Goal: Task Accomplishment & Management: Manage account settings

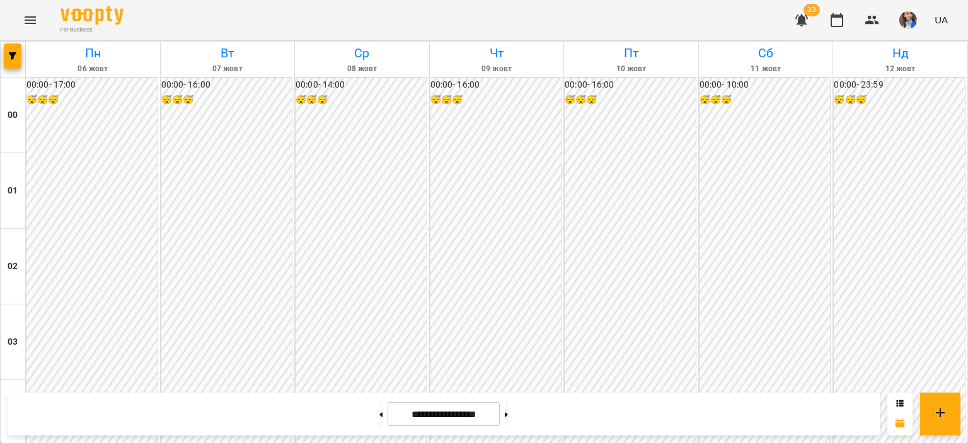
scroll to position [1071, 0]
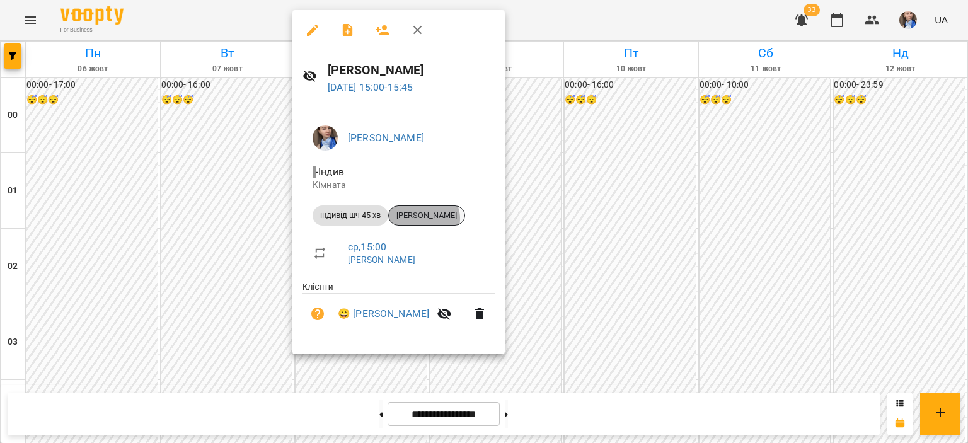
click at [424, 219] on span "[PERSON_NAME]" at bounding box center [427, 215] width 76 height 11
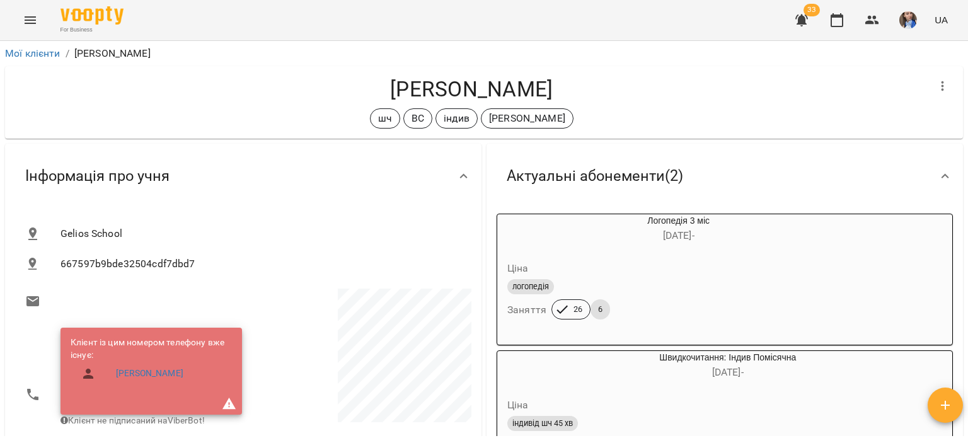
scroll to position [63, 0]
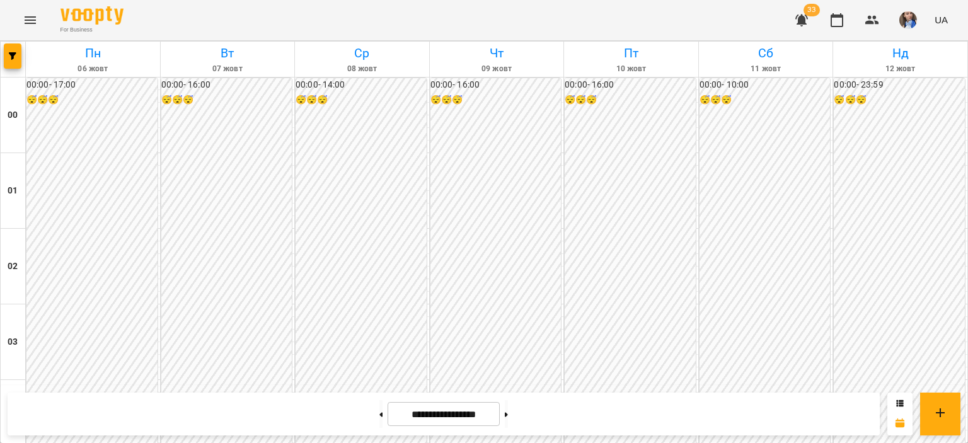
scroll to position [1505, 0]
drag, startPoint x: 519, startPoint y: 414, endPoint x: 529, endPoint y: 388, distance: 28.0
click at [508, 413] on button at bounding box center [506, 414] width 3 height 28
click at [379, 419] on button at bounding box center [380, 414] width 3 height 28
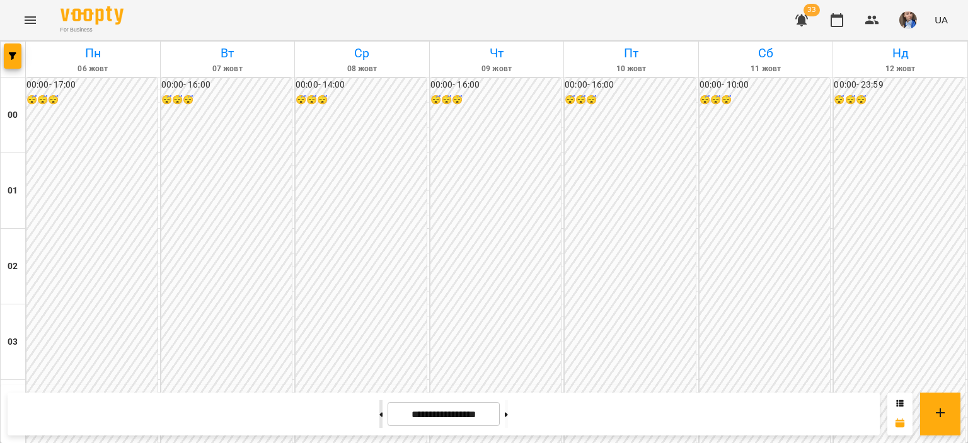
click at [379, 417] on button at bounding box center [380, 414] width 3 height 28
type input "**********"
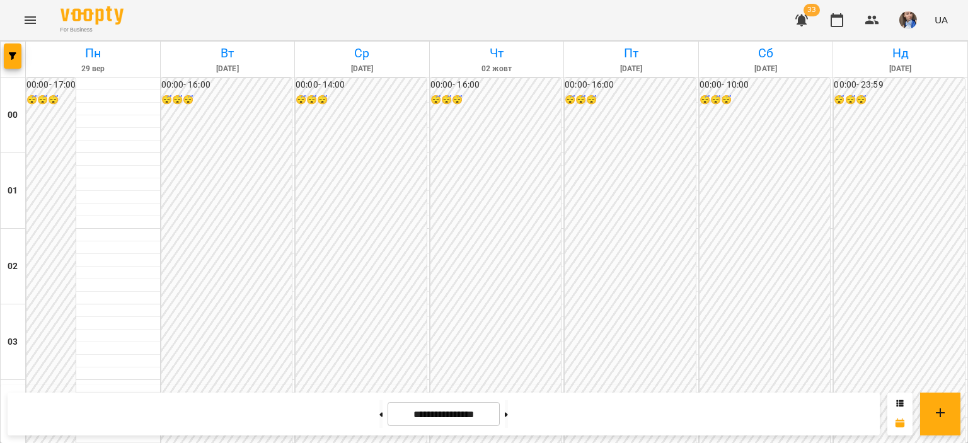
scroll to position [1316, 0]
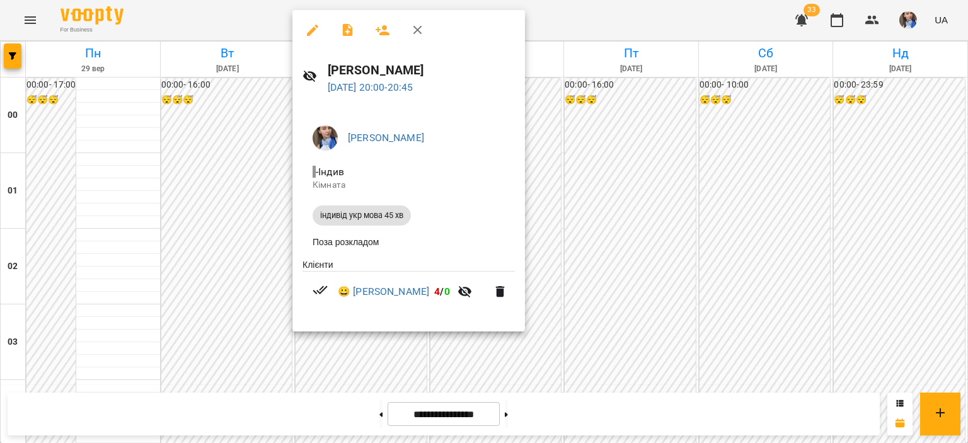
click at [595, 32] on div at bounding box center [484, 221] width 968 height 443
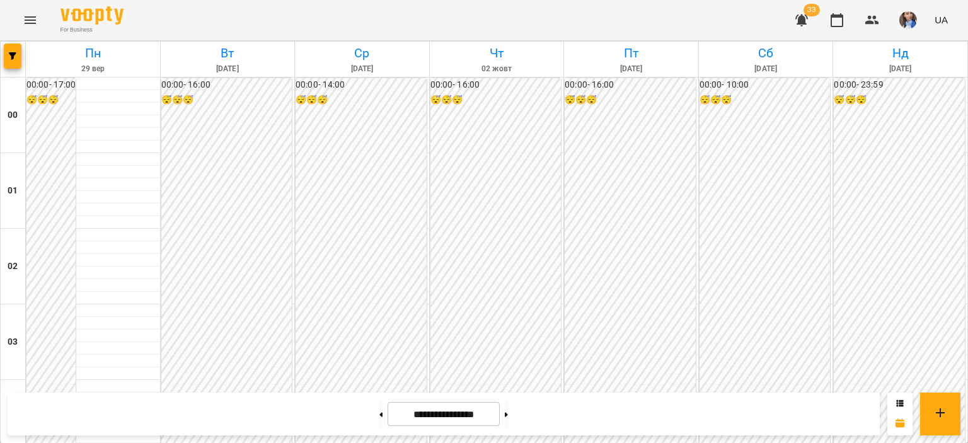
scroll to position [1253, 0]
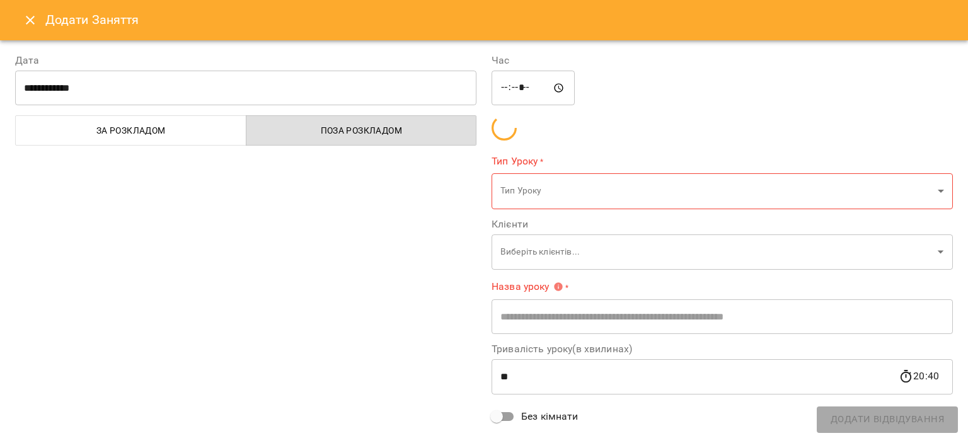
click at [621, 297] on div "Час ***** ​ Тип Уроку * Тип Уроку ​ Клієнти Виберіть клієнтів... ​ Назва уроку …" at bounding box center [722, 276] width 476 height 476
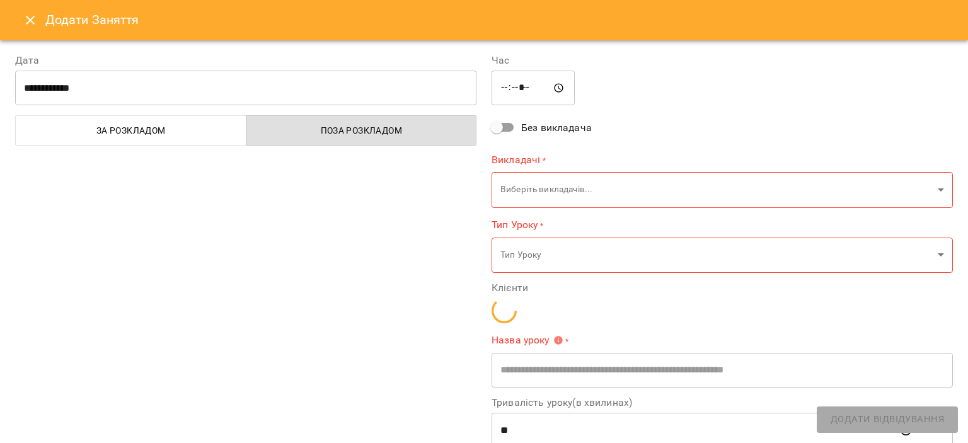
type input "**********"
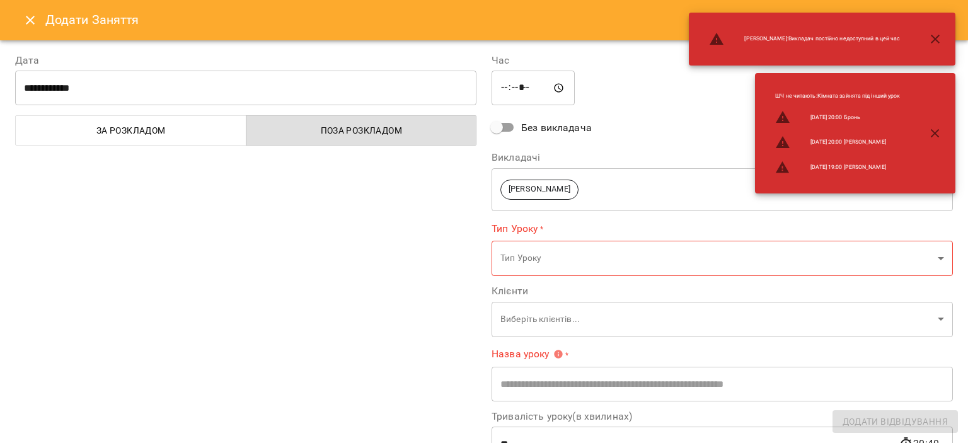
click at [30, 23] on icon "Close" at bounding box center [30, 20] width 15 height 15
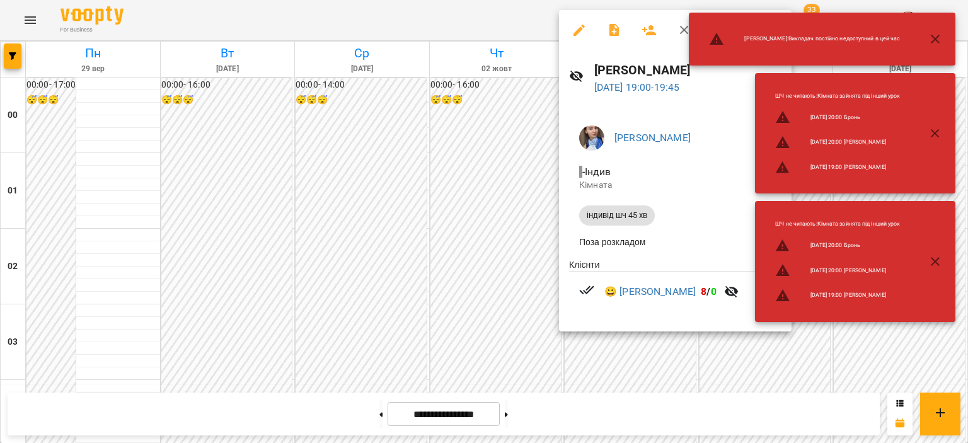
click at [524, 22] on div at bounding box center [484, 221] width 968 height 443
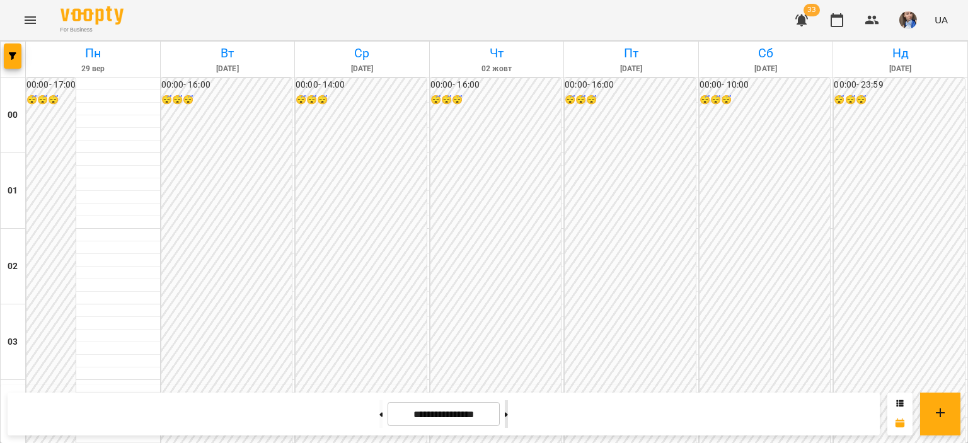
click at [508, 421] on button at bounding box center [506, 414] width 3 height 28
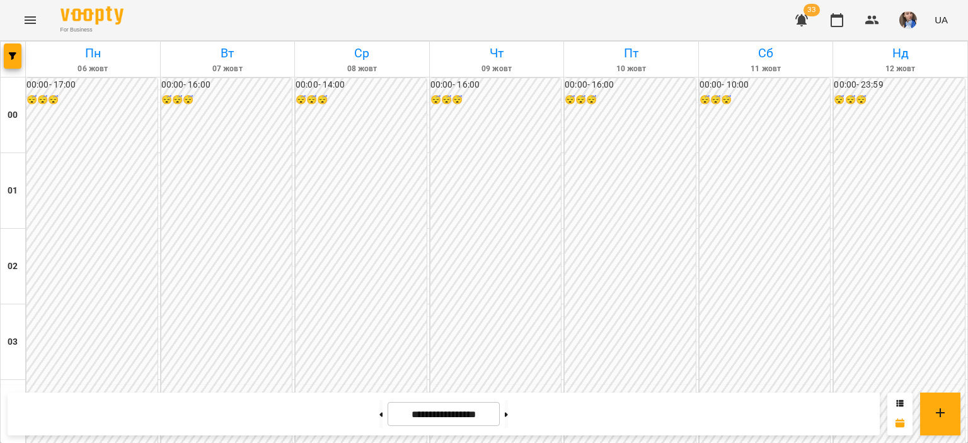
scroll to position [686, 0]
click at [508, 410] on button at bounding box center [506, 414] width 3 height 28
click at [379, 416] on icon at bounding box center [380, 414] width 3 height 5
type input "**********"
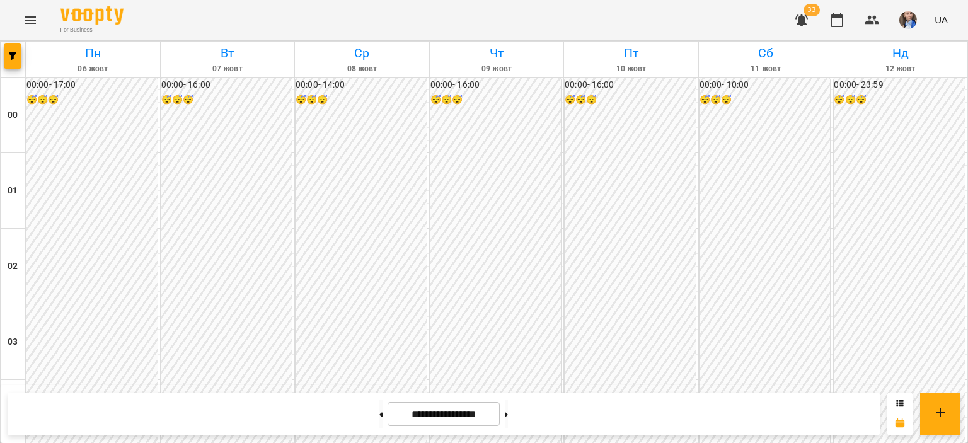
scroll to position [1127, 0]
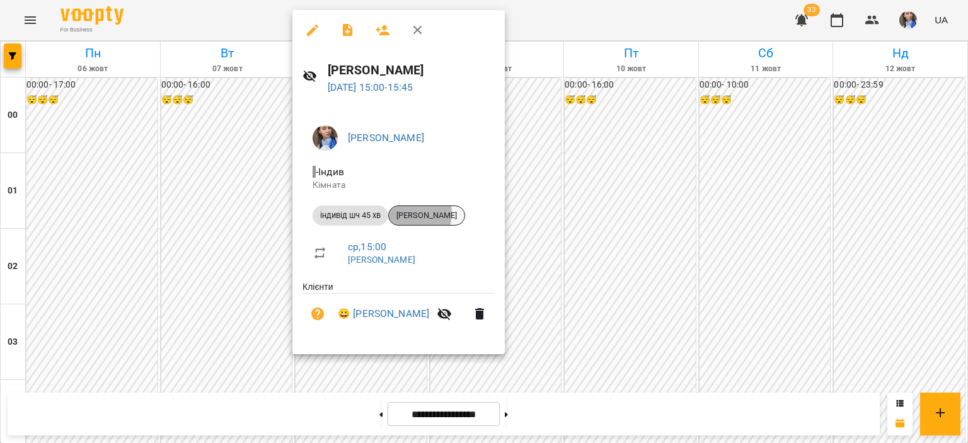
click at [413, 214] on span "[PERSON_NAME]" at bounding box center [427, 215] width 76 height 11
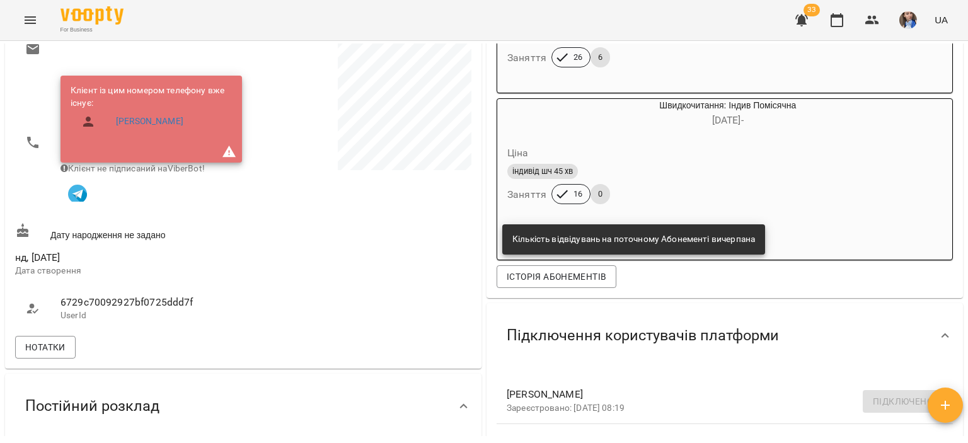
scroll to position [693, 0]
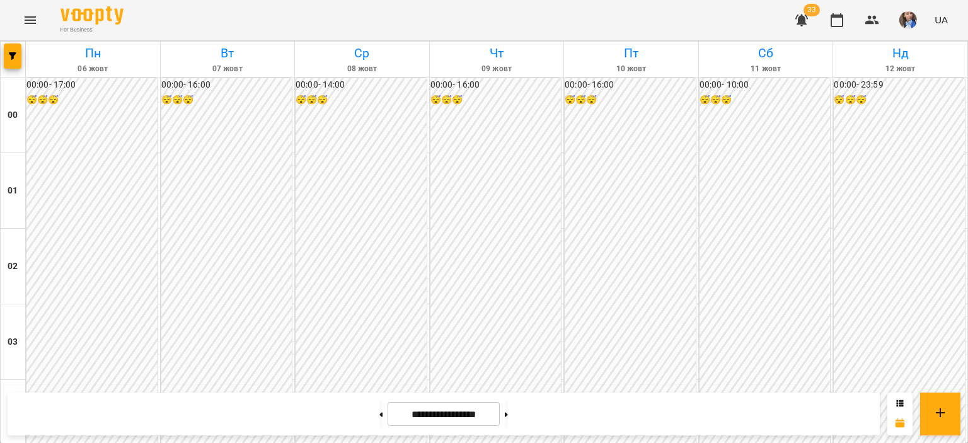
scroll to position [1071, 0]
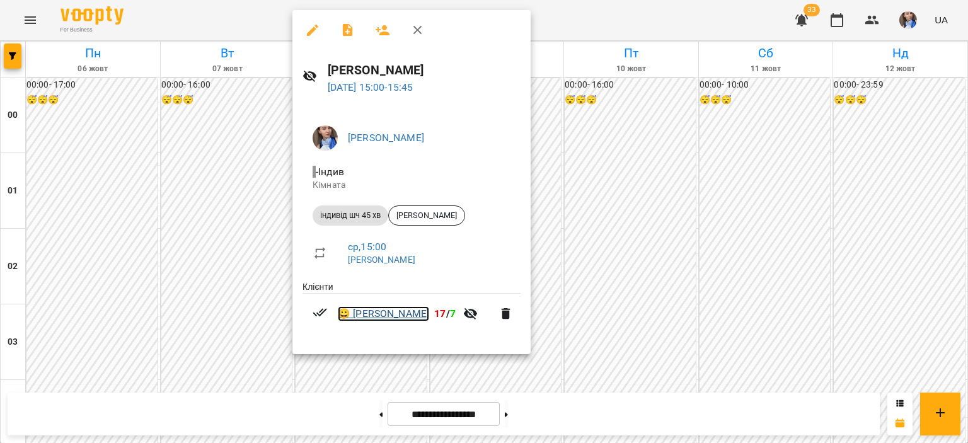
click at [396, 310] on link "😀 [PERSON_NAME]" at bounding box center [383, 313] width 91 height 15
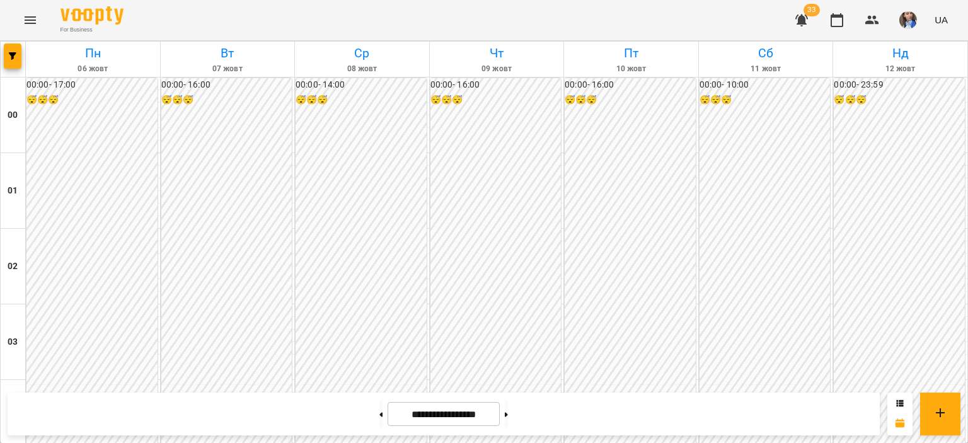
scroll to position [1071, 0]
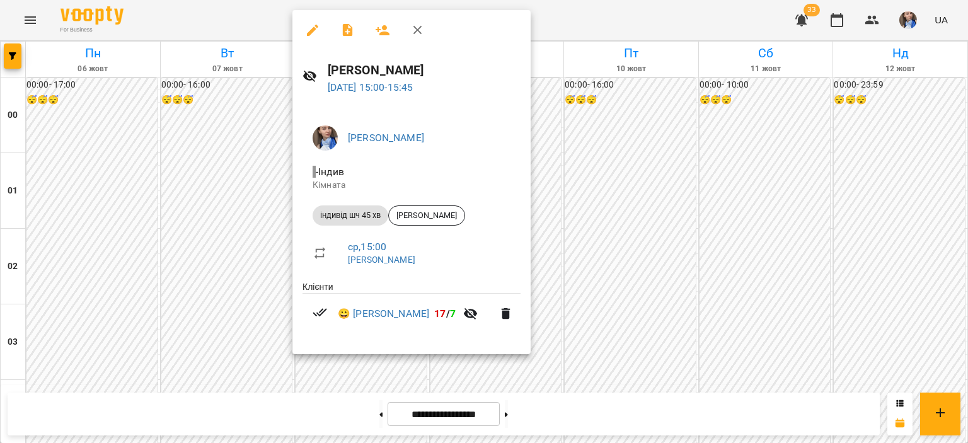
click at [637, 37] on div at bounding box center [484, 221] width 968 height 443
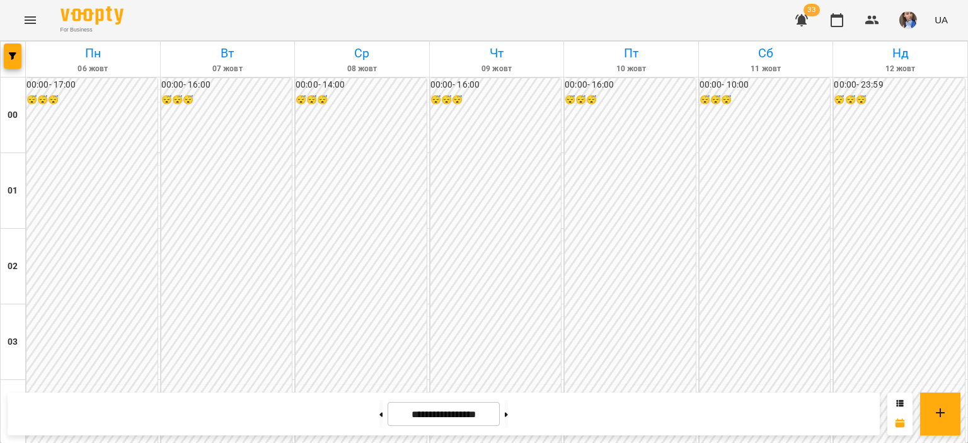
scroll to position [1260, 0]
click at [508, 420] on button at bounding box center [506, 414] width 3 height 28
type input "**********"
